Goal: Task Accomplishment & Management: Use online tool/utility

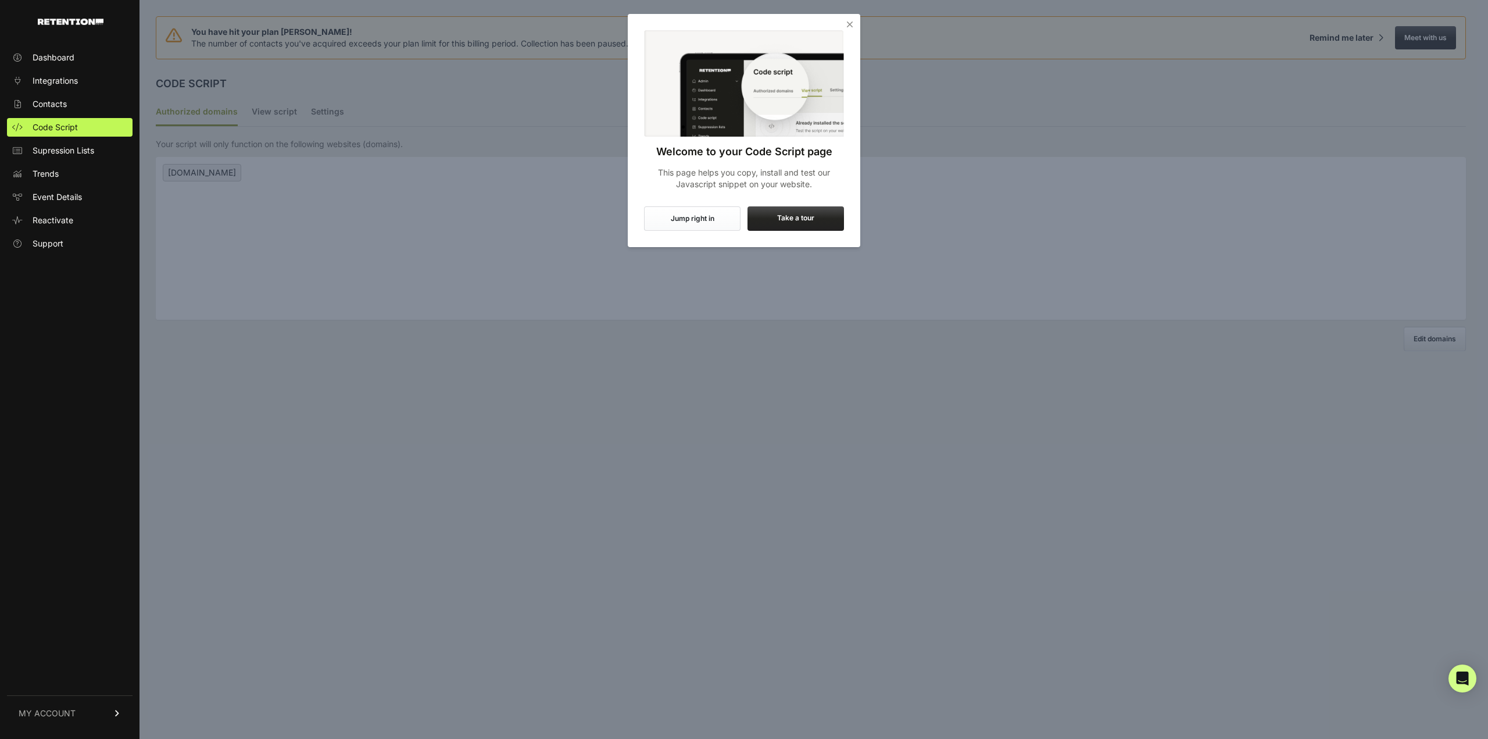
click at [853, 22] on icon "Close" at bounding box center [850, 25] width 12 height 12
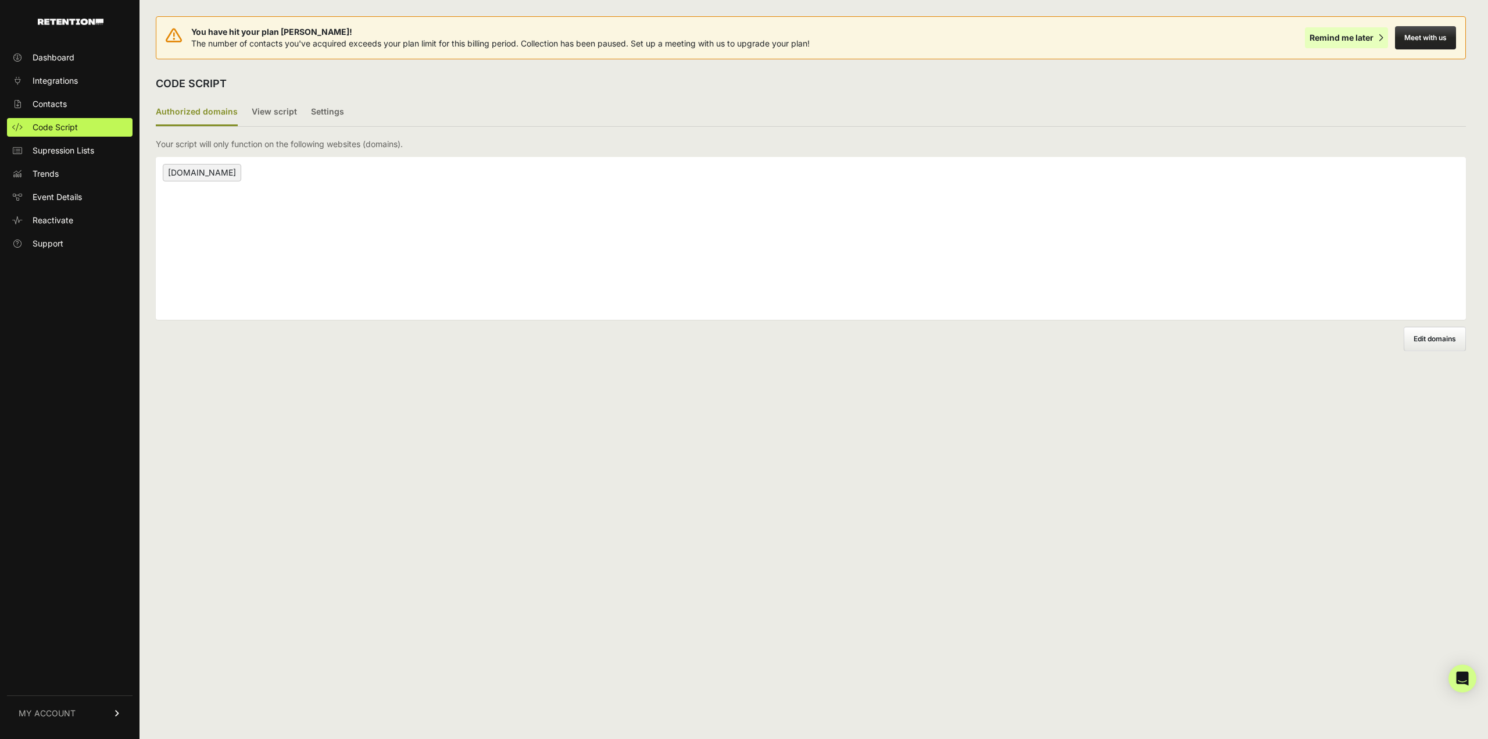
click at [1350, 39] on div "Remind me later" at bounding box center [1341, 38] width 64 height 12
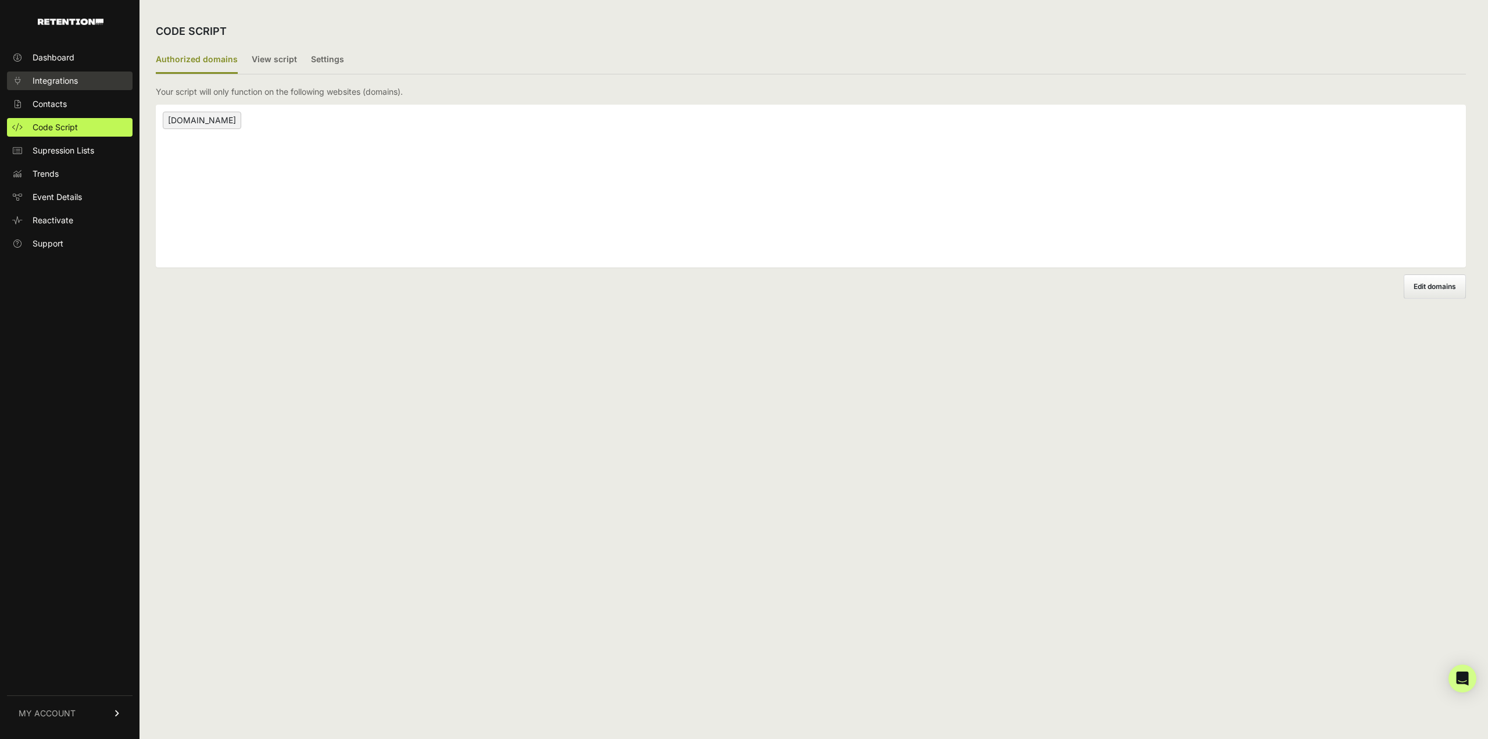
click at [58, 81] on span "Integrations" at bounding box center [55, 81] width 45 height 12
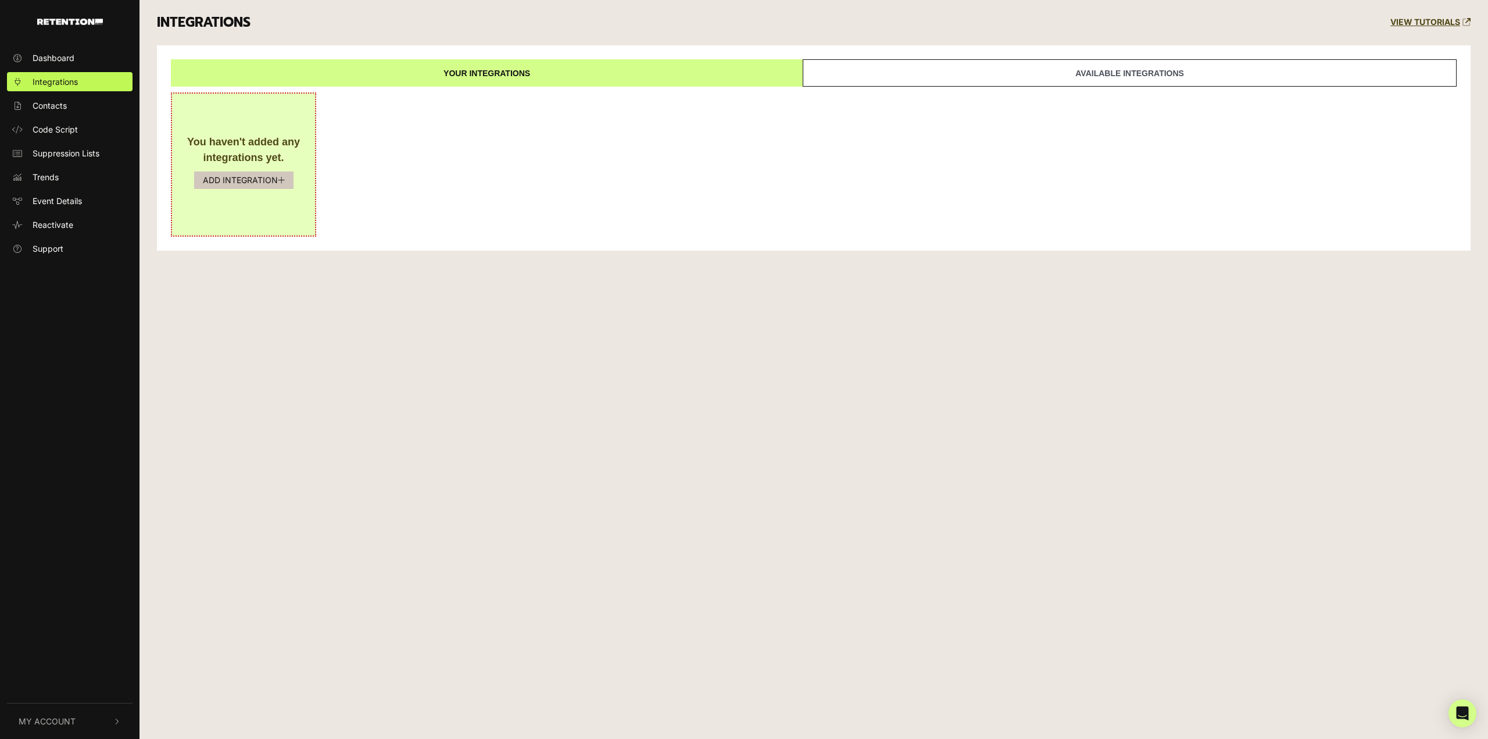
click at [260, 182] on button "ADD INTEGRATION" at bounding box center [243, 179] width 99 height 17
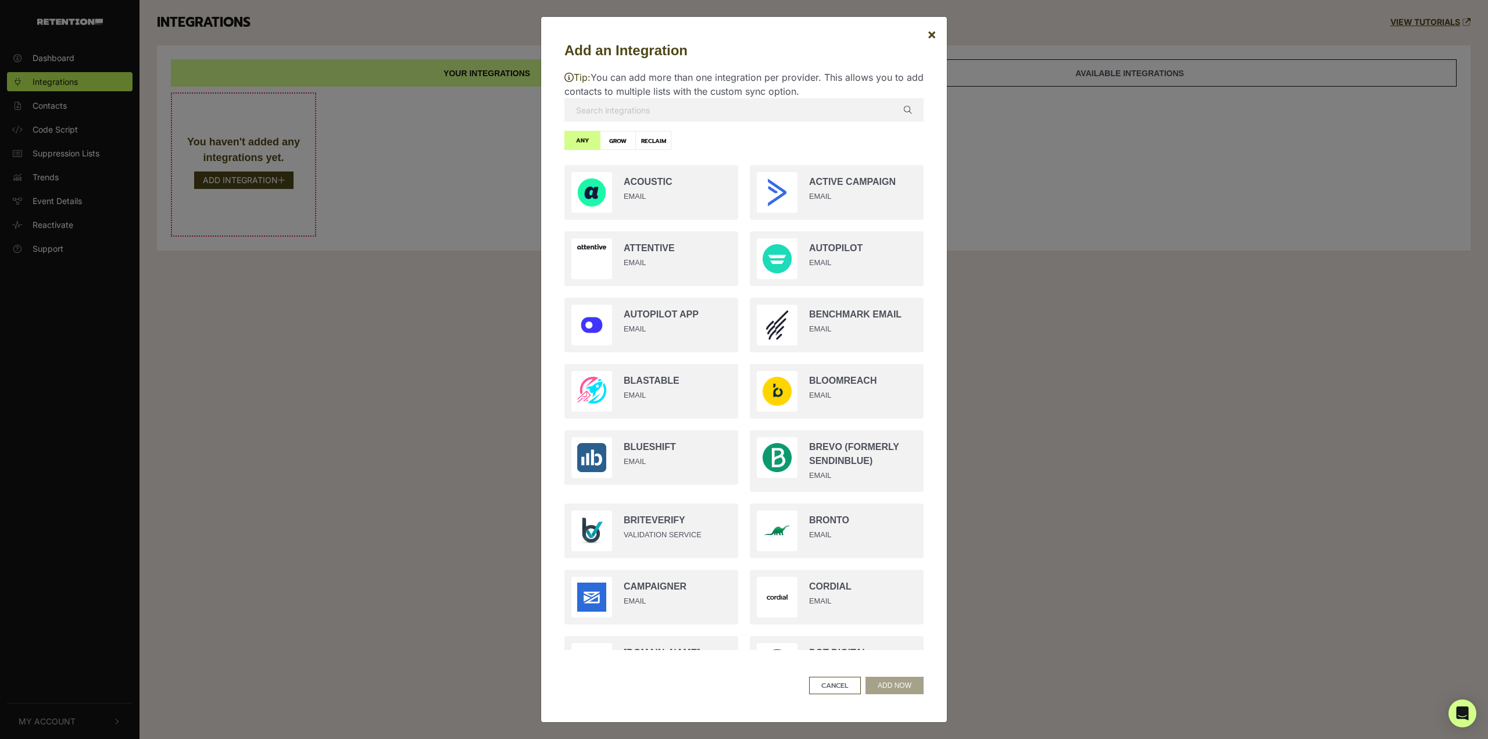
click at [686, 108] on input "text" at bounding box center [743, 109] width 359 height 23
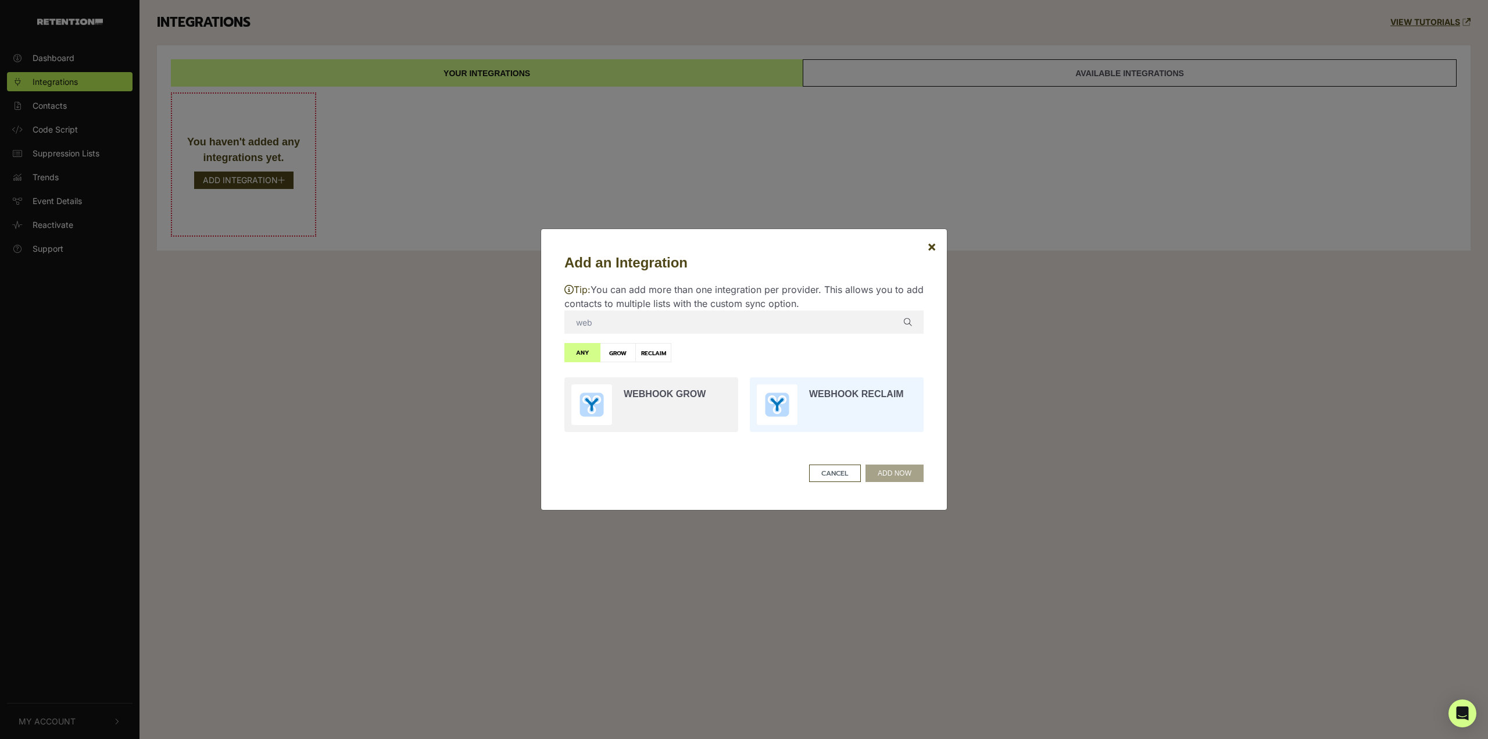
type input "web"
click at [860, 395] on input "radio" at bounding box center [836, 404] width 185 height 66
radio input "true"
click at [906, 470] on button "ADD NOW" at bounding box center [894, 472] width 58 height 17
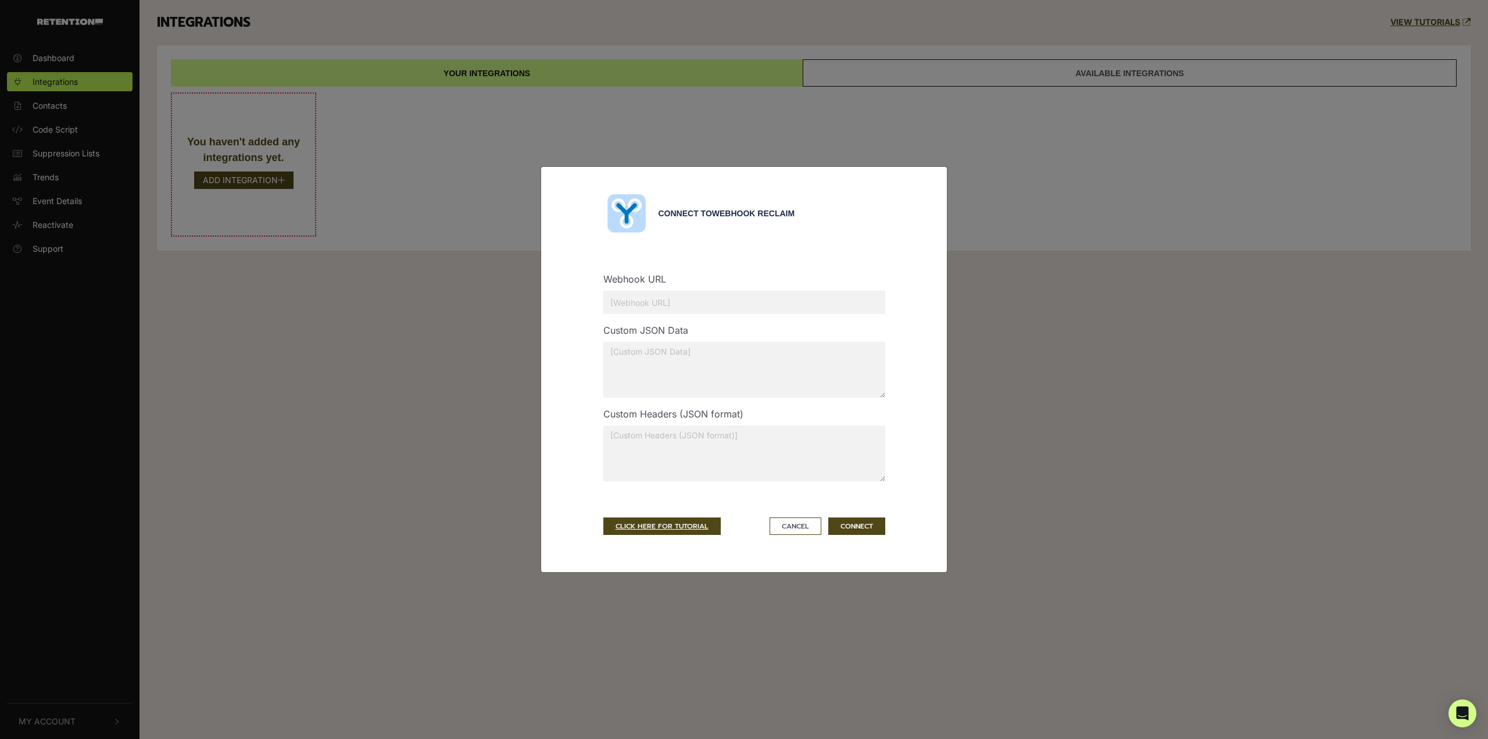
click at [756, 300] on input "text" at bounding box center [744, 302] width 282 height 23
click at [677, 528] on link "CLICK HERE FOR TUTORIAL" at bounding box center [661, 525] width 117 height 17
click at [796, 532] on button "Cancel" at bounding box center [796, 525] width 52 height 17
